Goal: Check status: Check status

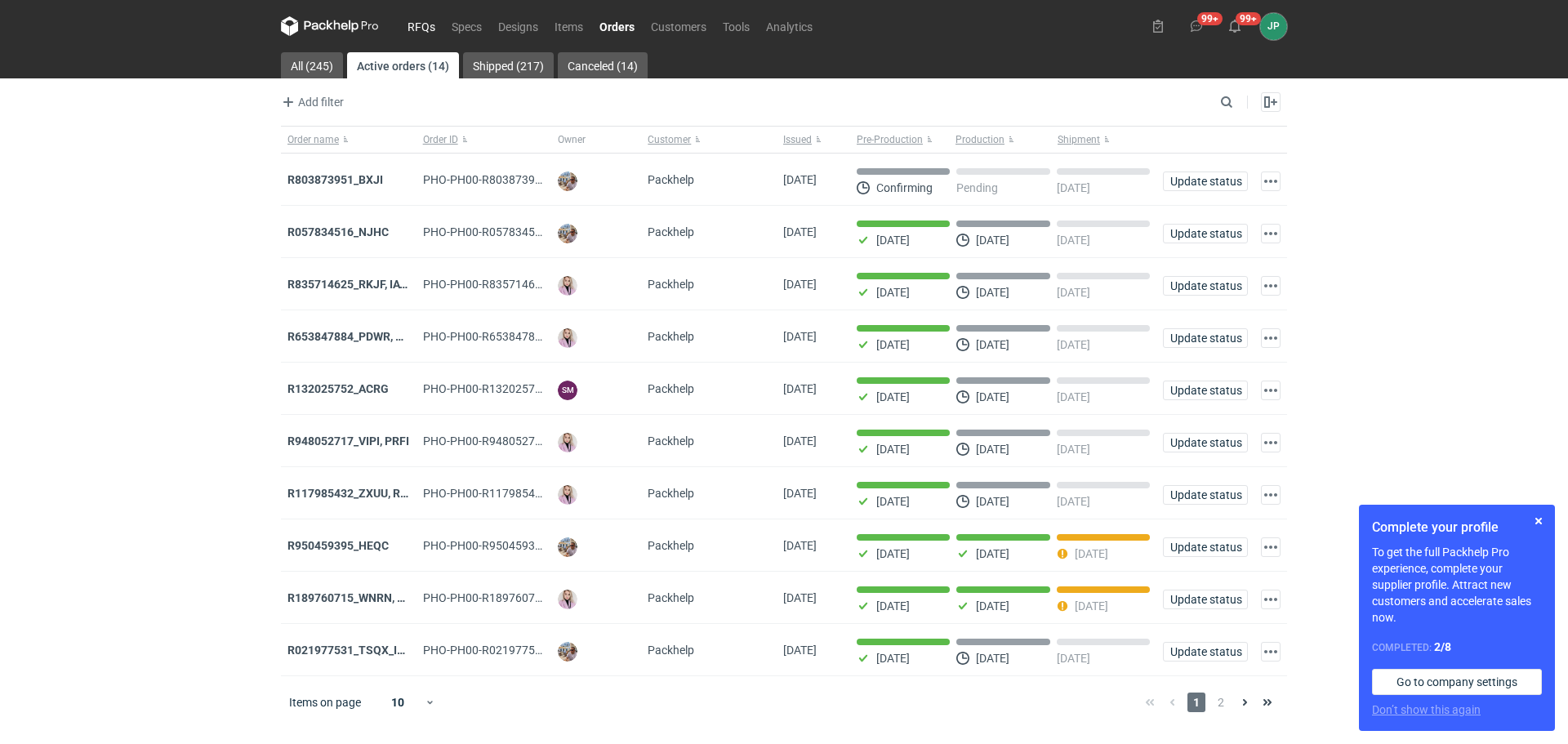
click at [409, 22] on link "RFQs" at bounding box center [421, 26] width 44 height 20
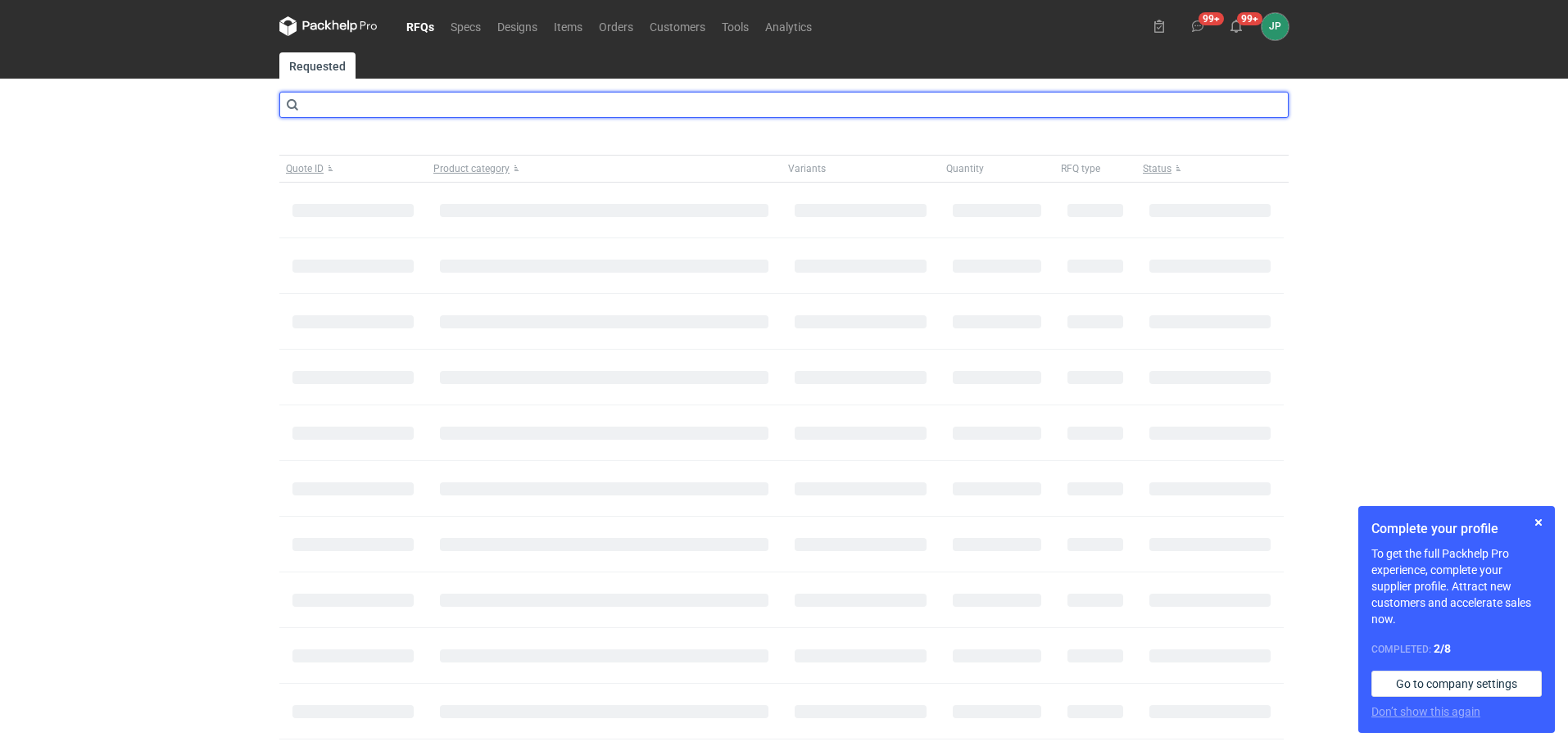
click at [364, 102] on input "text" at bounding box center [783, 104] width 1009 height 26
type input "CBGO"
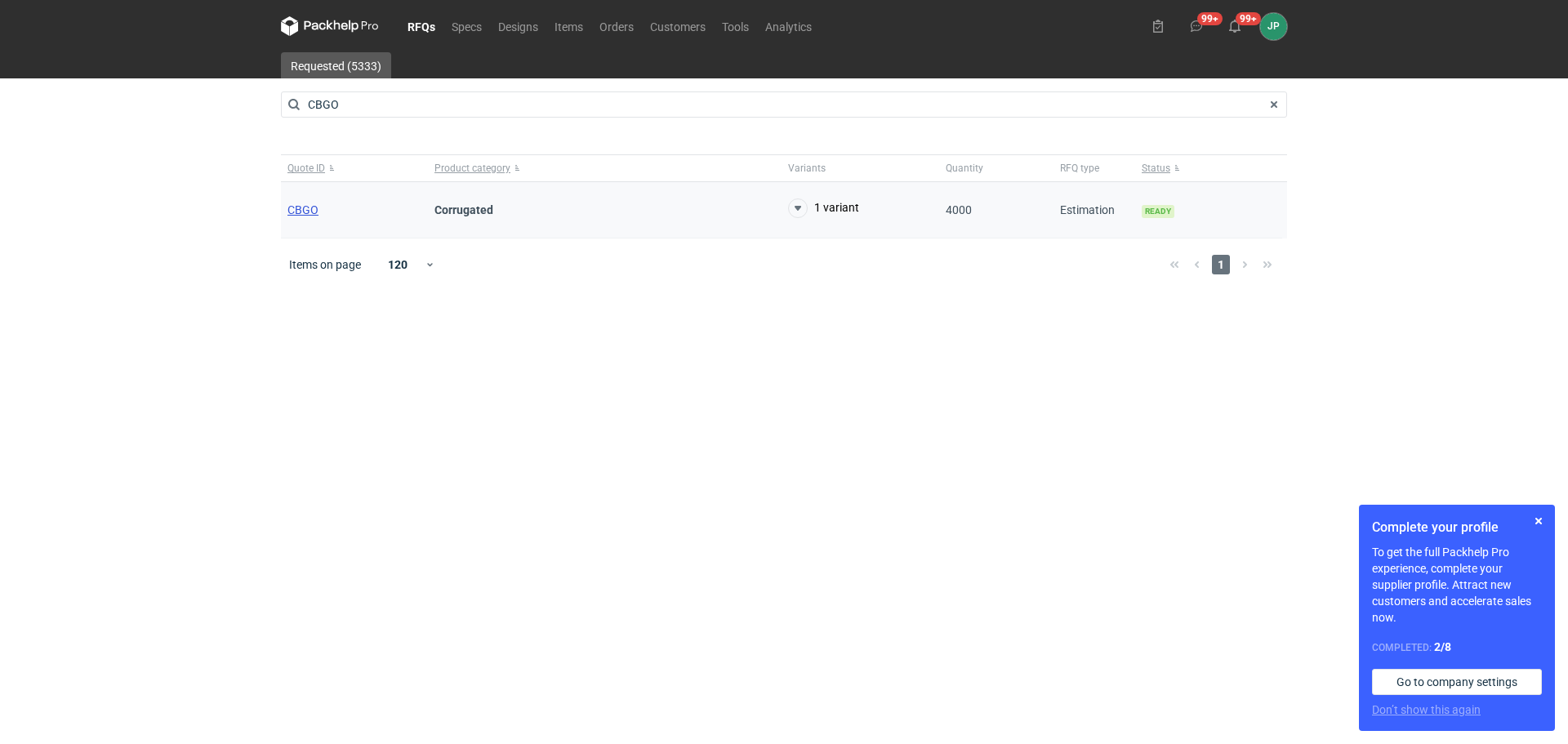
click at [297, 206] on span "CBGO" at bounding box center [302, 209] width 31 height 13
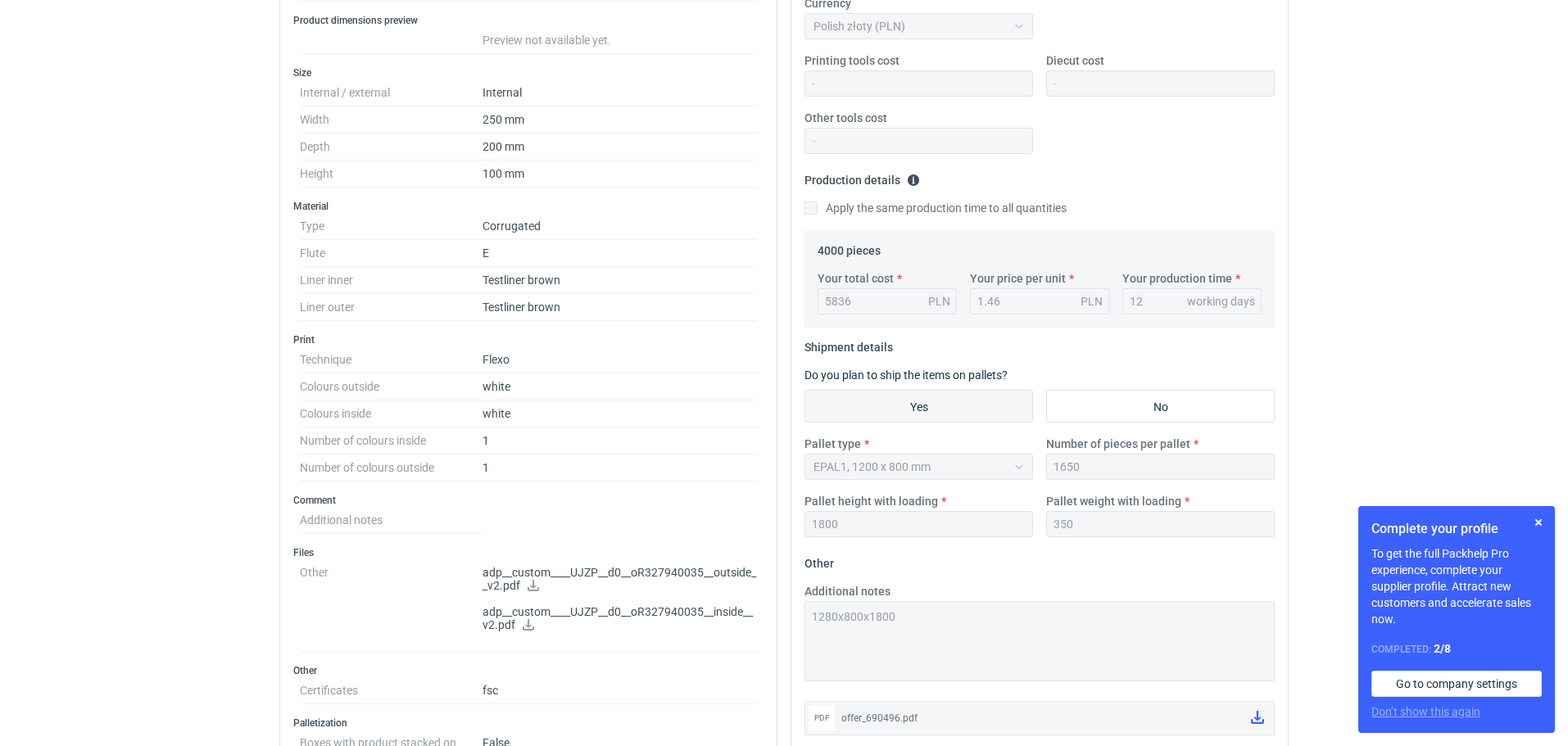
scroll to position [410, 0]
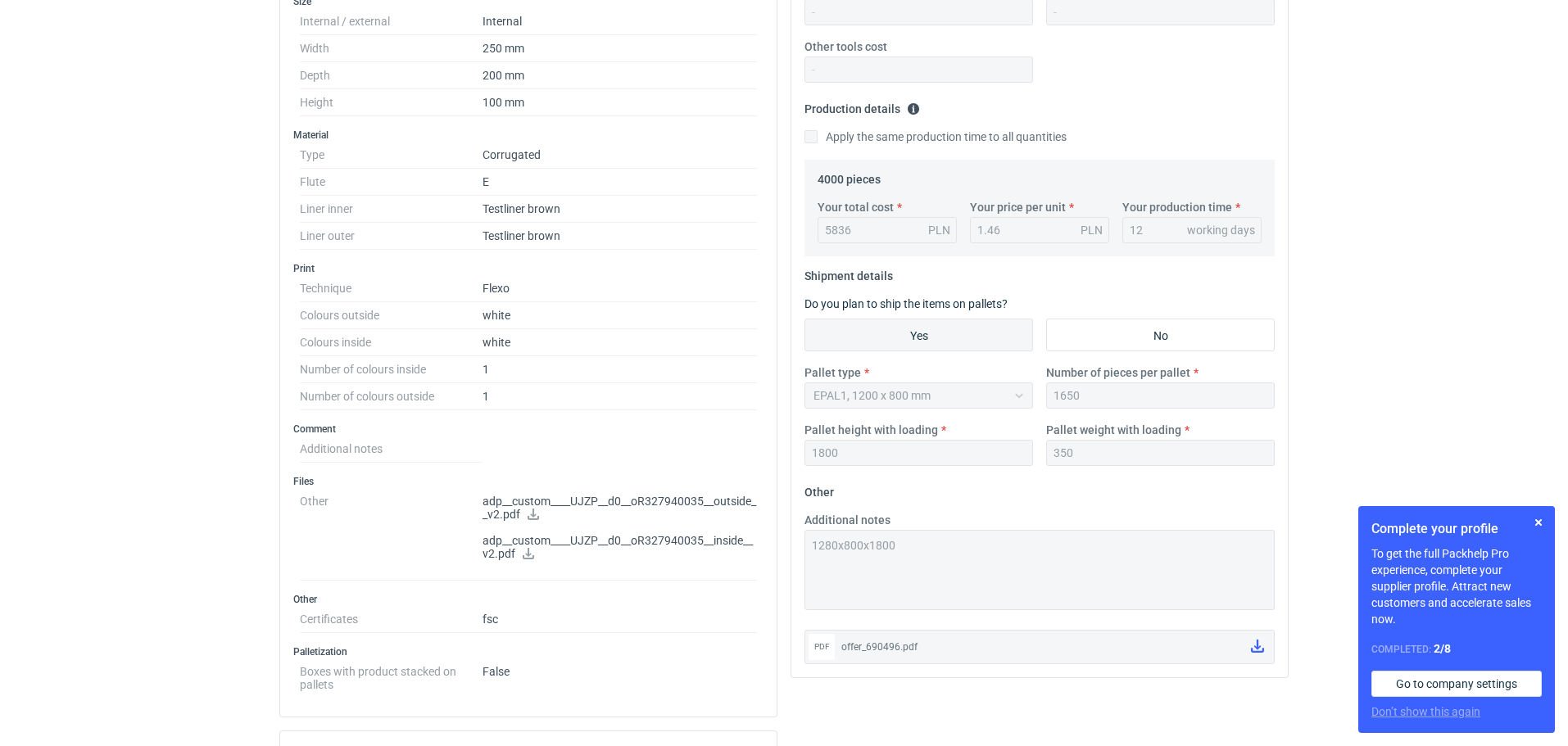
click at [540, 519] on link at bounding box center [533, 516] width 13 height 13
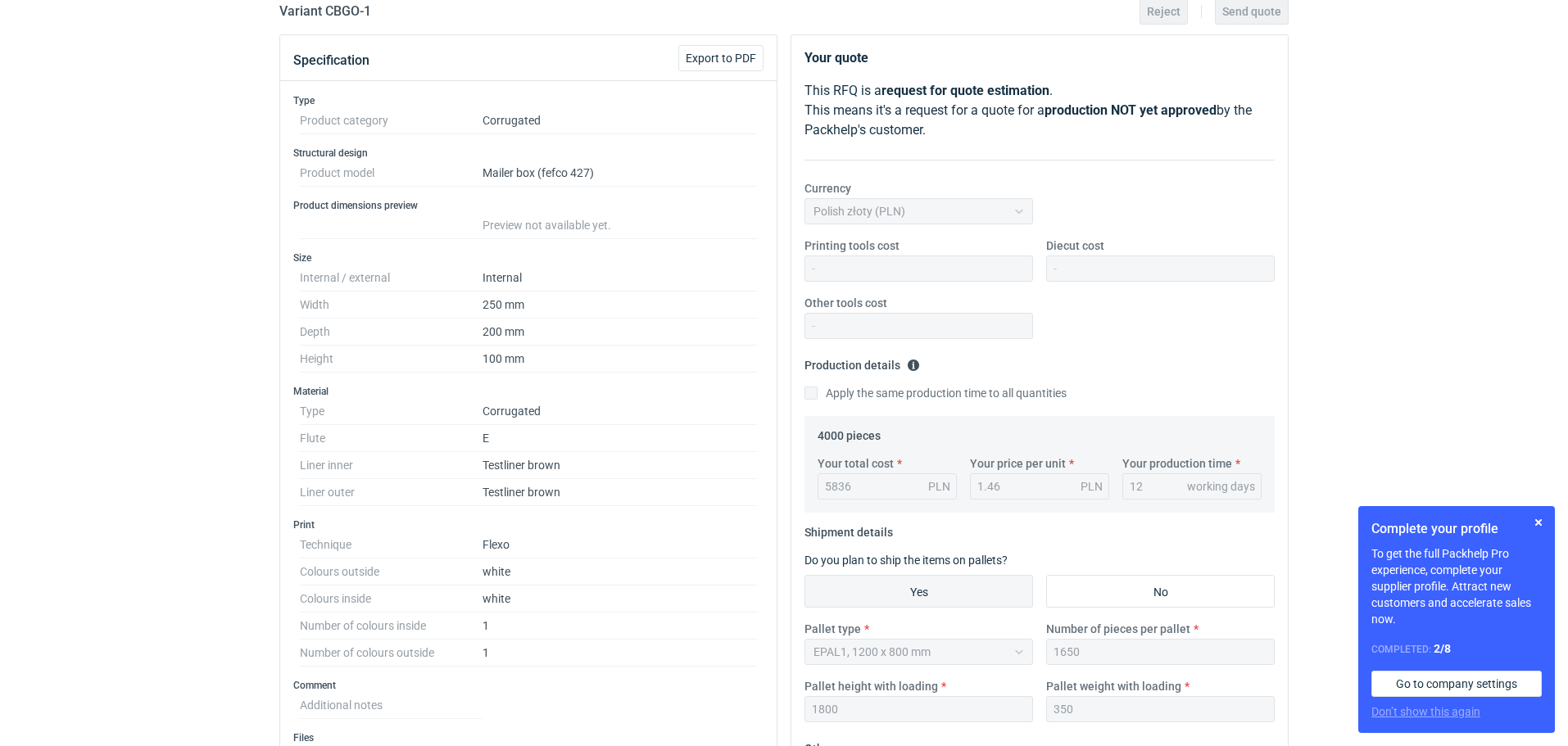
scroll to position [0, 0]
